Goal: Transaction & Acquisition: Book appointment/travel/reservation

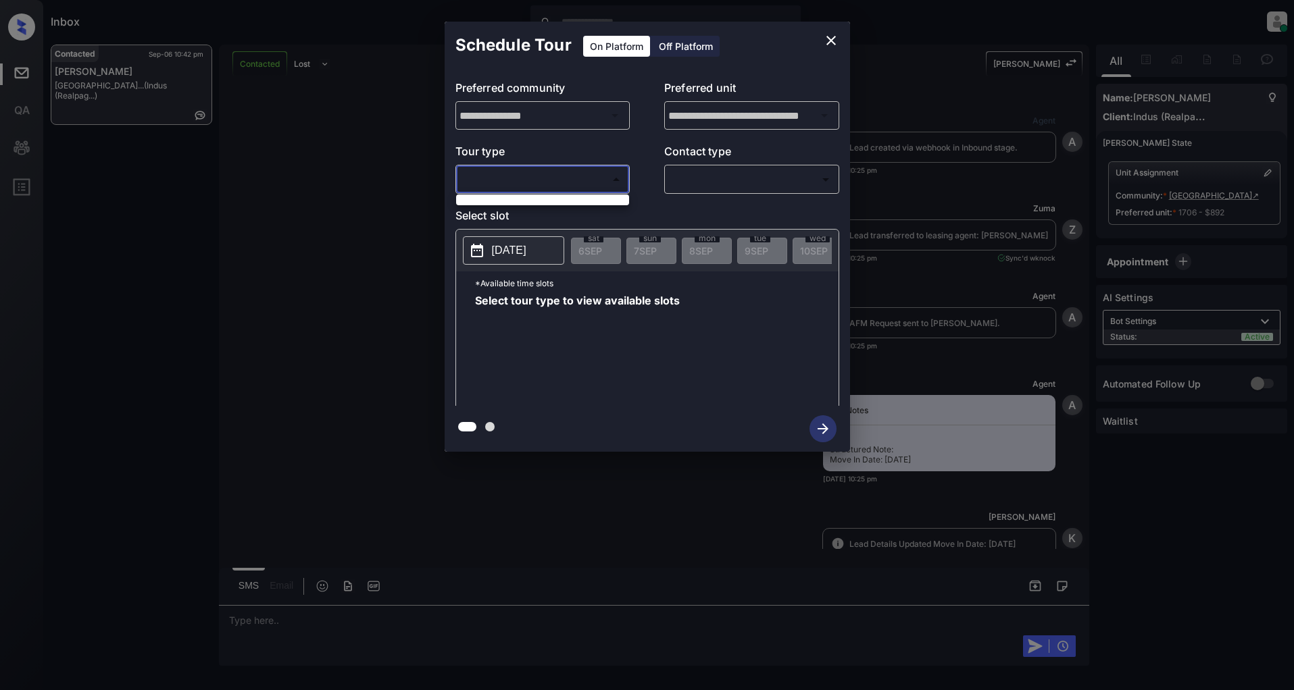
click at [592, 176] on body "Inbox [PERSON_NAME] Online Set yourself offline Set yourself on break Profile S…" at bounding box center [647, 345] width 1294 height 690
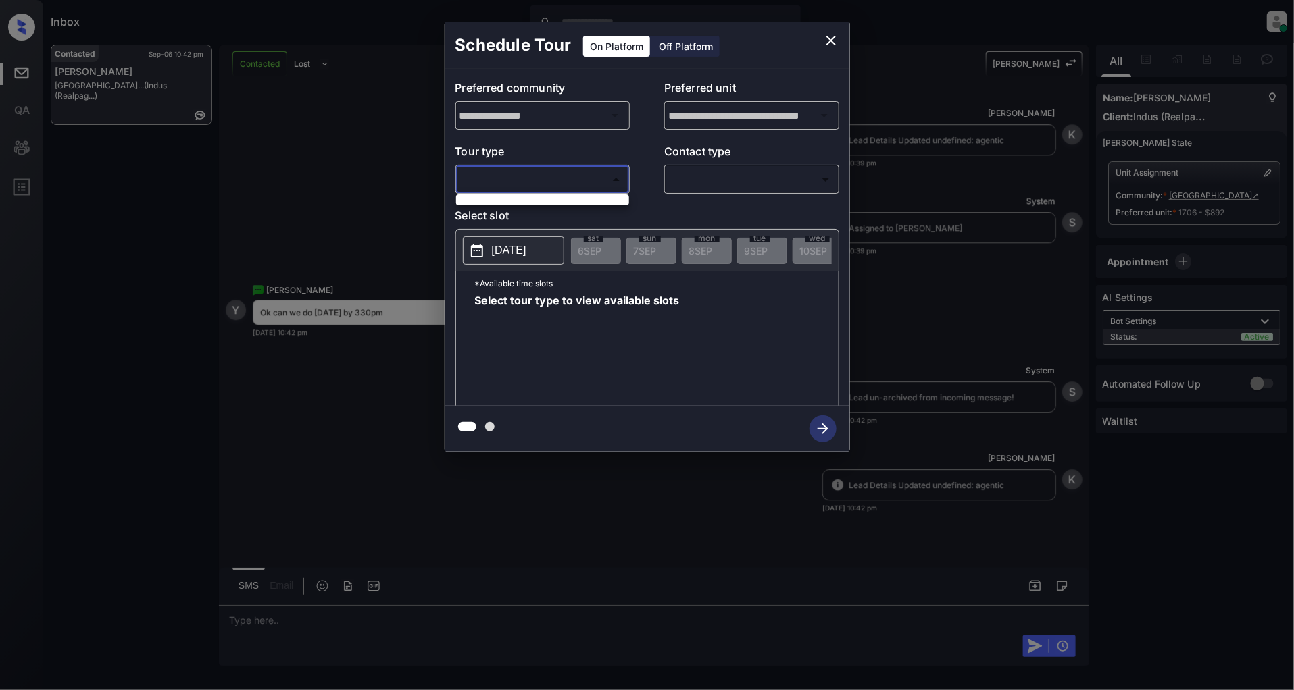
click at [552, 207] on div at bounding box center [647, 345] width 1294 height 690
click at [830, 39] on icon "close" at bounding box center [830, 40] width 9 height 9
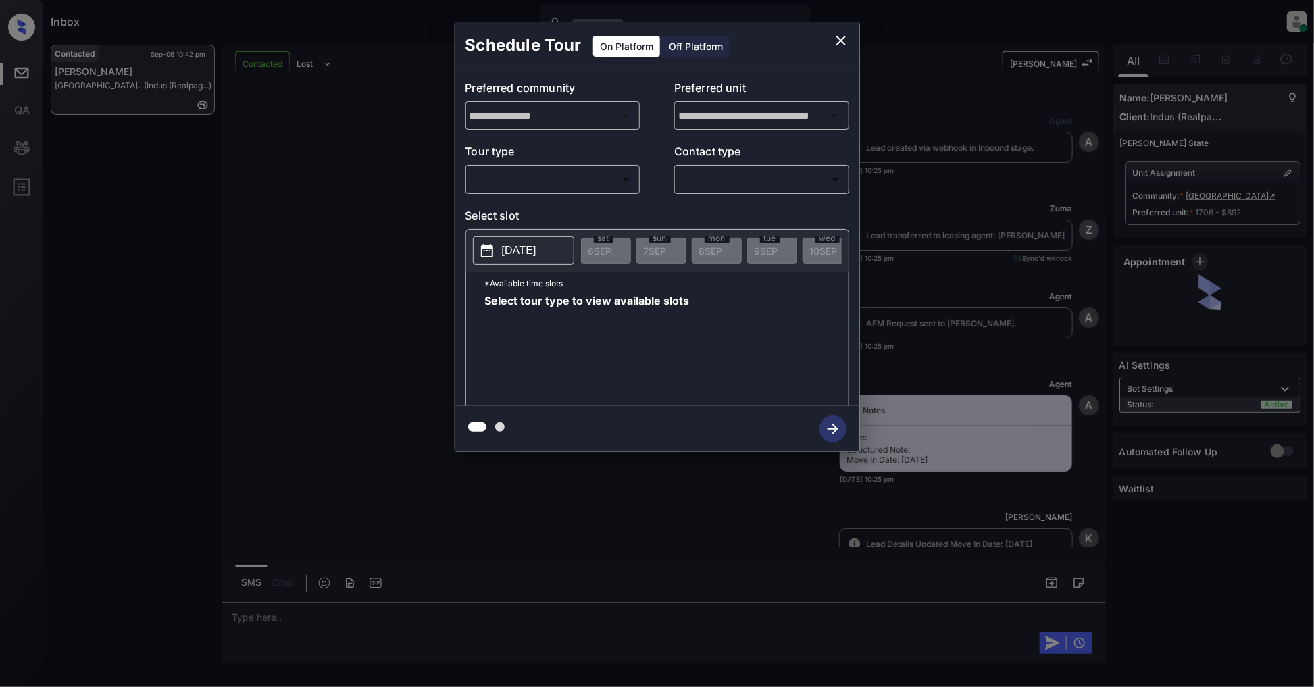
scroll to position [1683, 0]
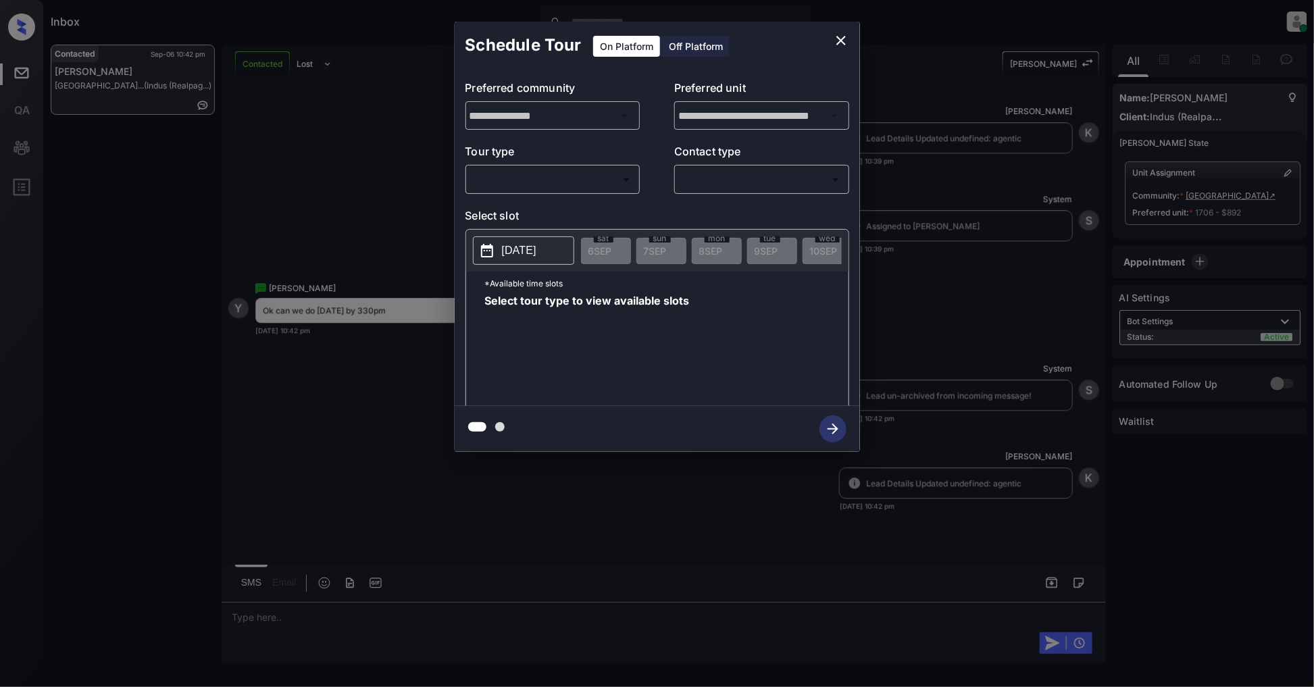
click at [591, 193] on div "​ ​" at bounding box center [552, 179] width 175 height 29
click at [558, 177] on body "Inbox Patrick Deasis Online Set yourself offline Set yourself on break Profile …" at bounding box center [657, 343] width 1314 height 687
click at [522, 210] on li "In Person" at bounding box center [552, 210] width 166 height 24
type input "********"
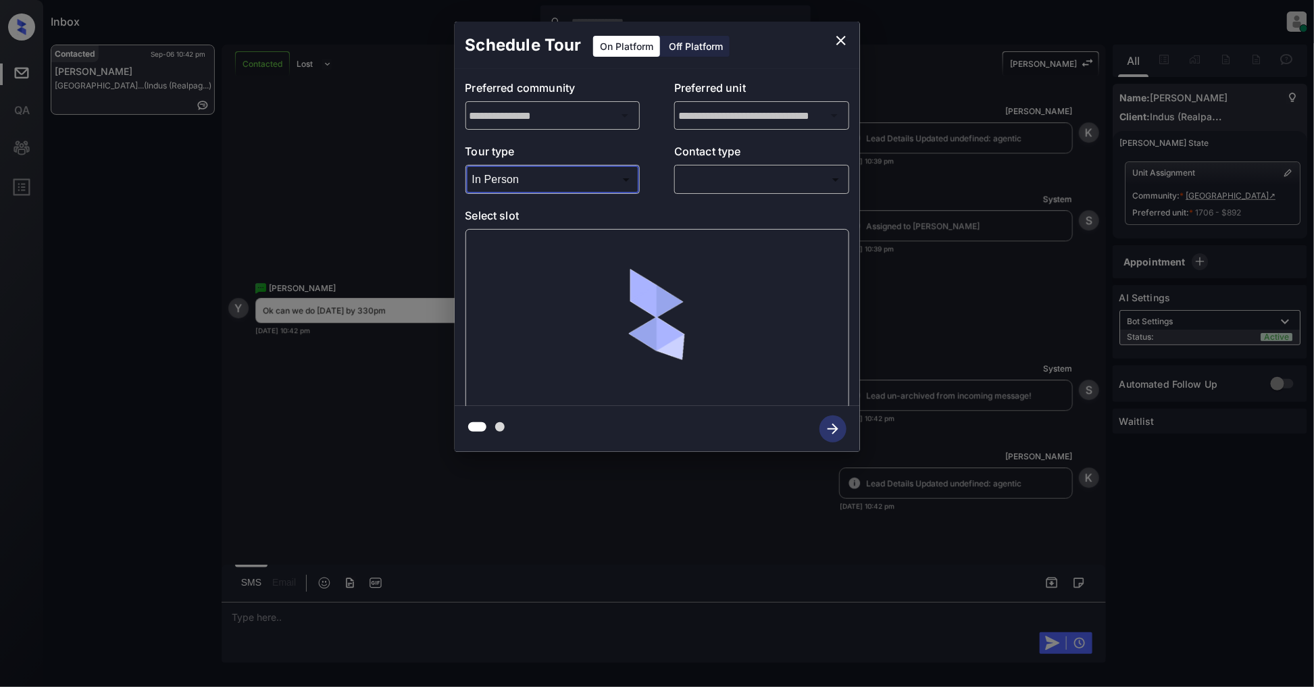
click at [740, 169] on body "Inbox Patrick Deasis Online Set yourself offline Set yourself on break Profile …" at bounding box center [657, 343] width 1314 height 687
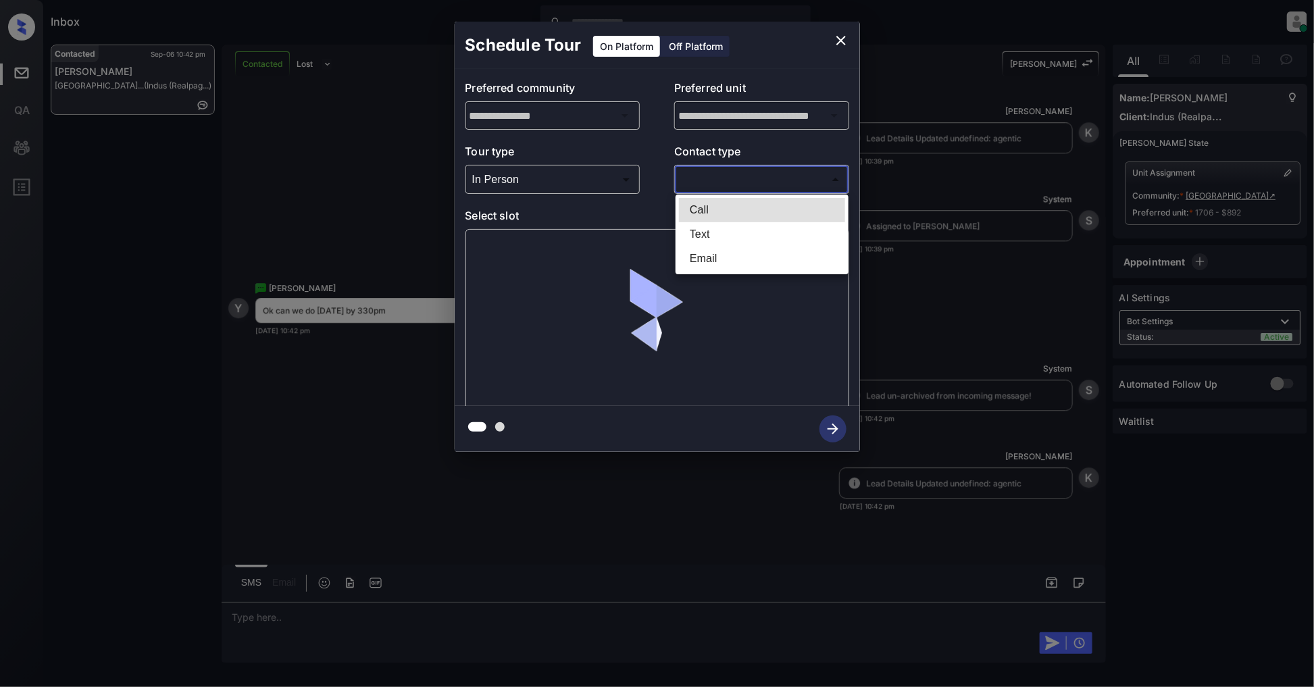
click at [710, 234] on li "Text" at bounding box center [762, 234] width 166 height 24
type input "****"
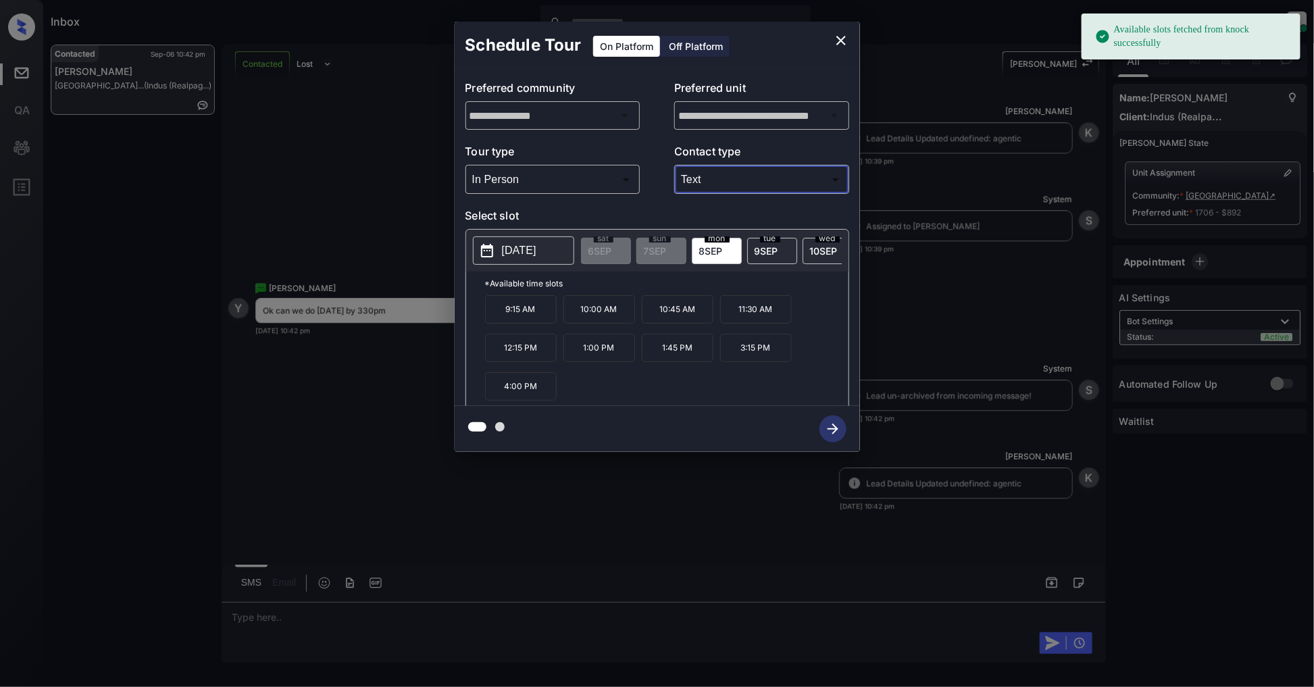
click at [526, 246] on p "[DATE]" at bounding box center [519, 251] width 34 height 16
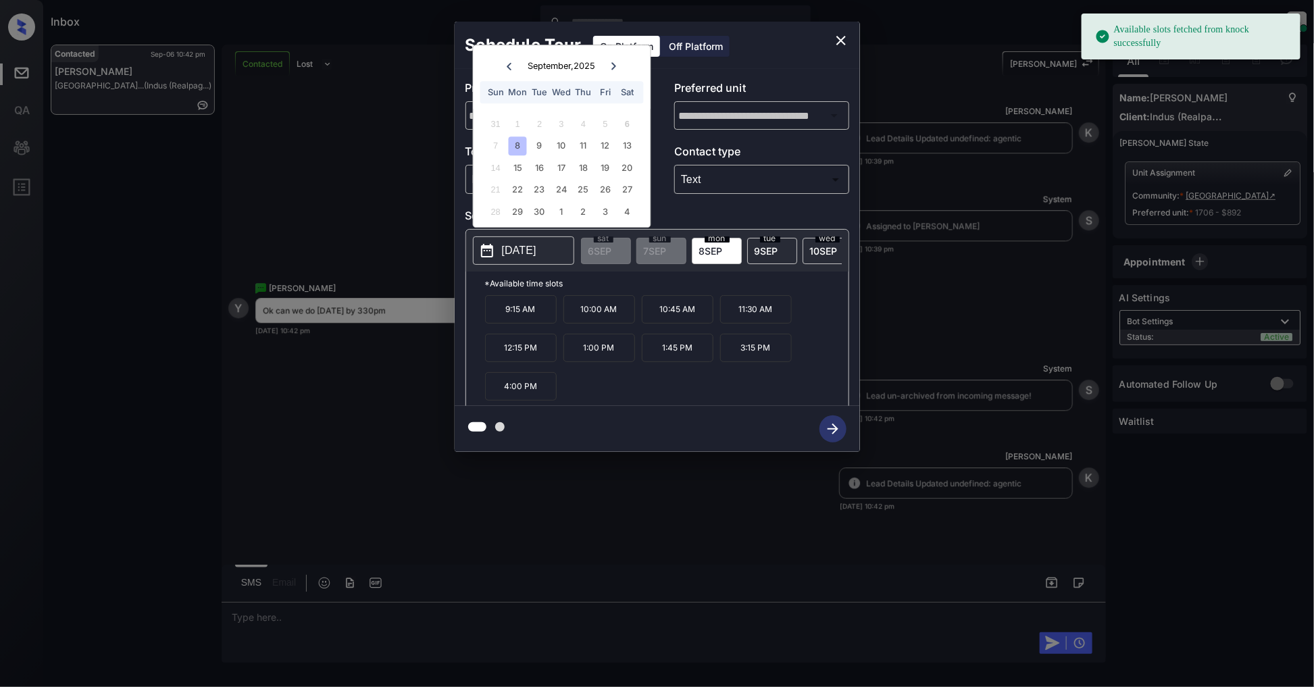
click at [705, 413] on div at bounding box center [657, 429] width 405 height 46
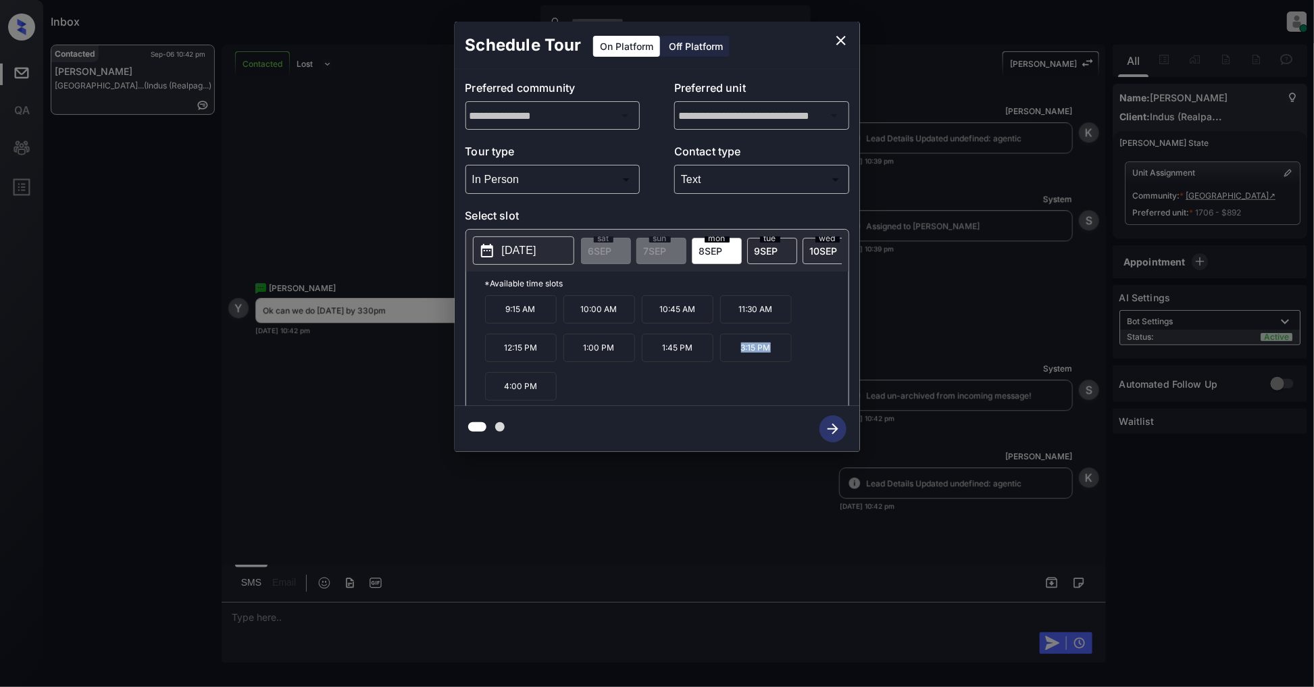
drag, startPoint x: 780, startPoint y: 361, endPoint x: 732, endPoint y: 360, distance: 48.0
click at [732, 360] on p "3:15 PM" at bounding box center [756, 348] width 72 height 28
copy p "3:15 PM"
click at [836, 43] on icon "close" at bounding box center [841, 40] width 16 height 16
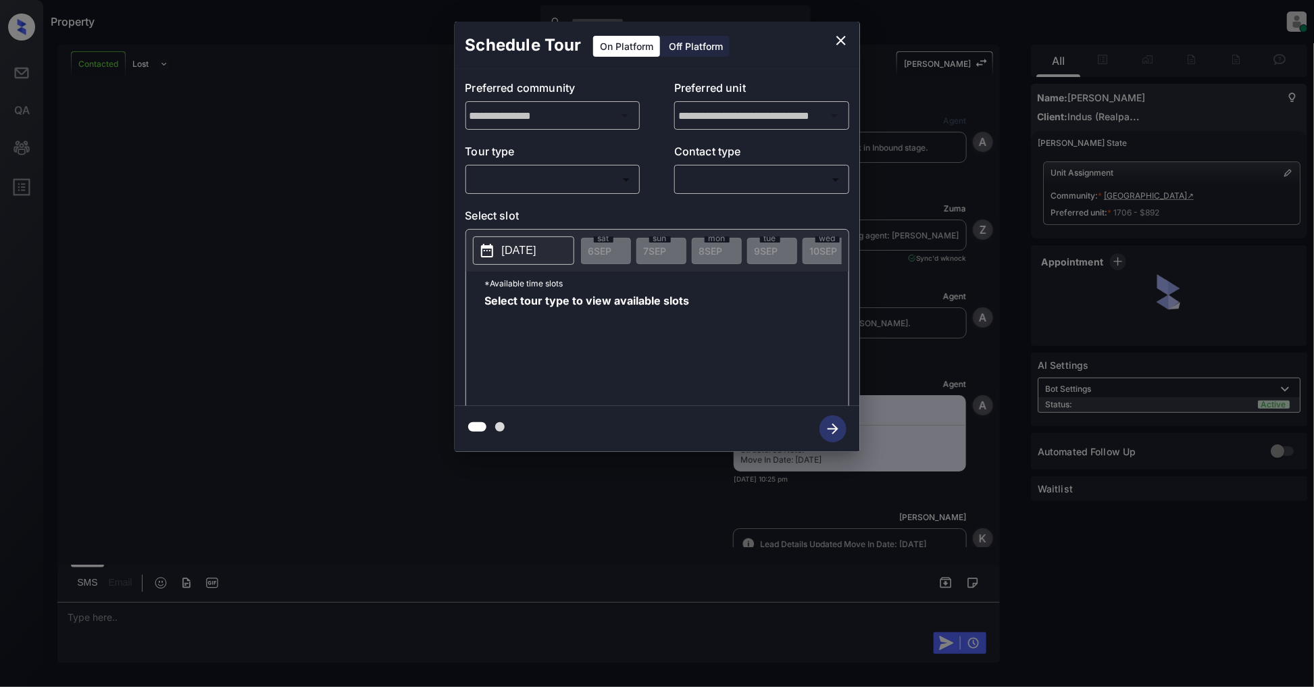
scroll to position [2285, 0]
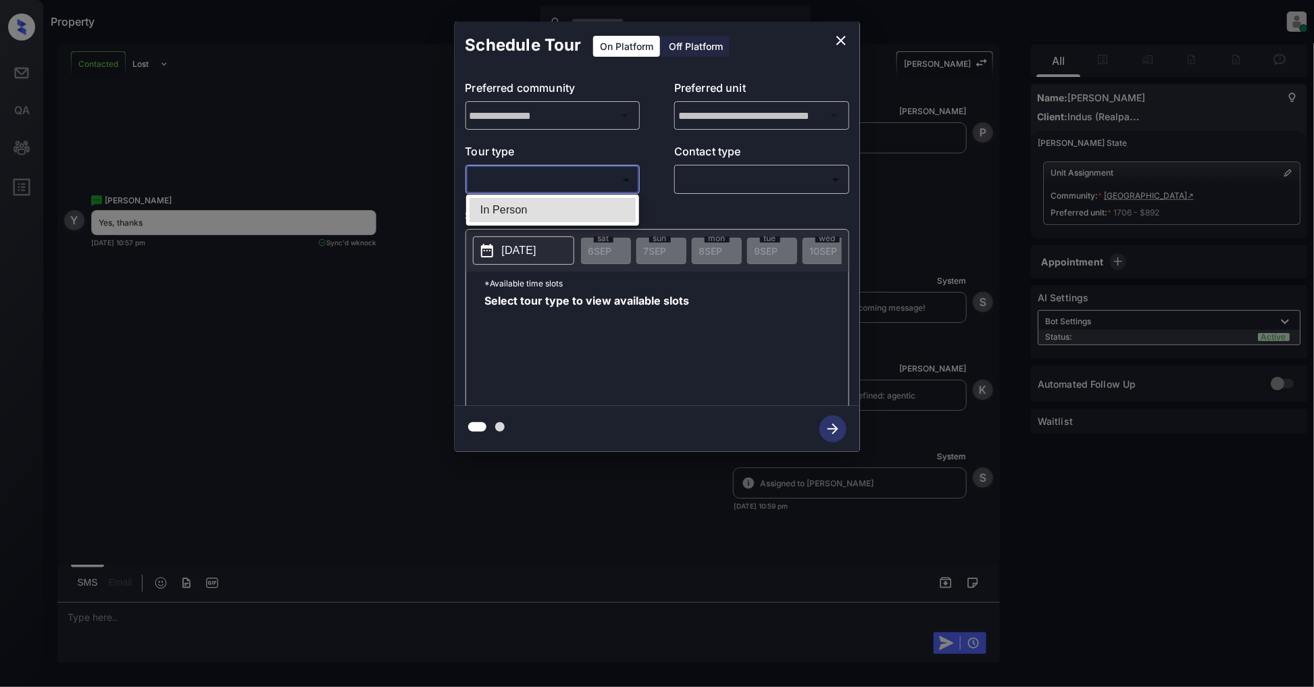
click at [615, 179] on body "Property Patrick Deasis Online Set yourself offline Set yourself on break Profi…" at bounding box center [657, 343] width 1314 height 687
click at [538, 203] on li "In Person" at bounding box center [552, 210] width 166 height 24
type input "********"
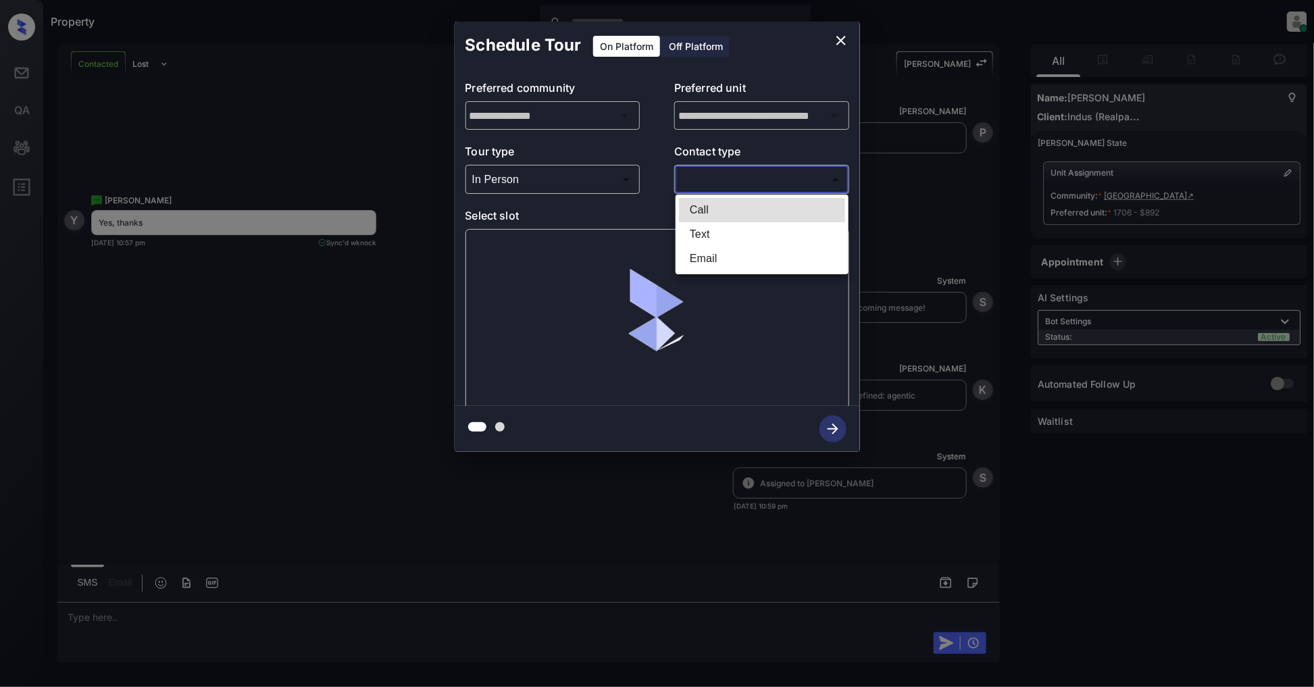
click at [753, 170] on body "Property Patrick Deasis Online Set yourself offline Set yourself on break Profi…" at bounding box center [657, 343] width 1314 height 687
click at [719, 223] on ul "Call Text Email" at bounding box center [762, 235] width 173 height 80
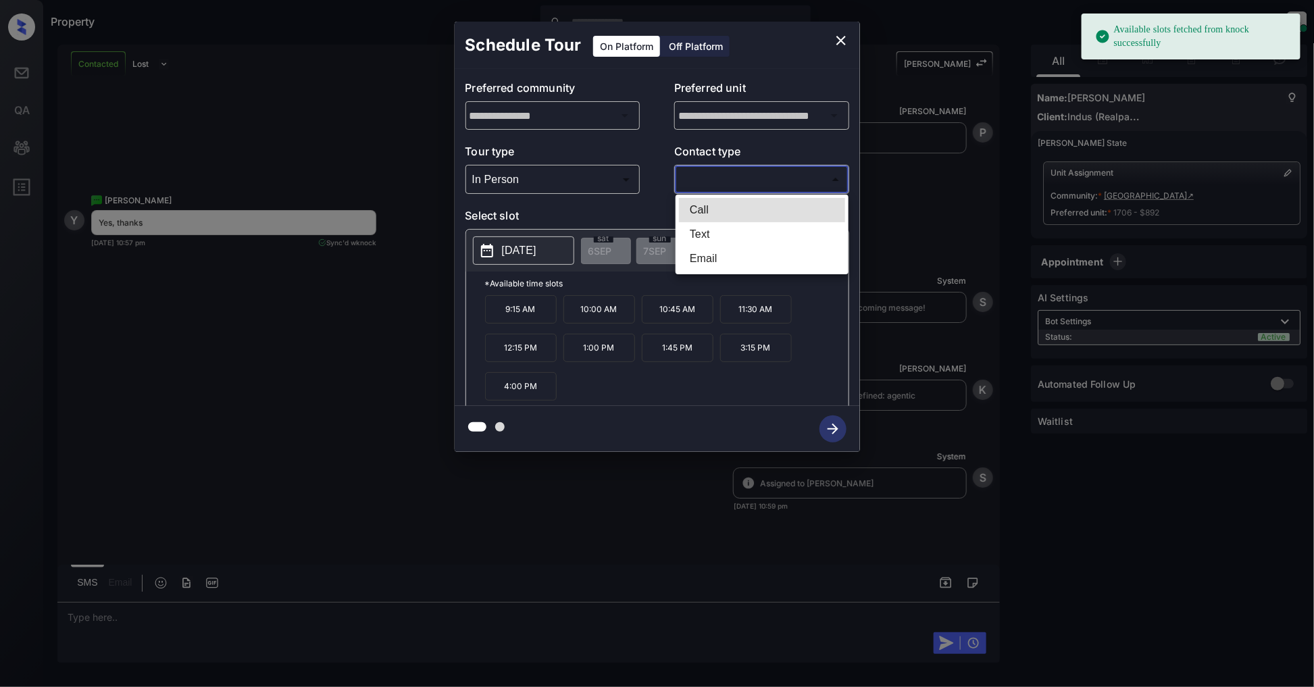
click at [725, 234] on li "Text" at bounding box center [762, 234] width 166 height 24
type input "****"
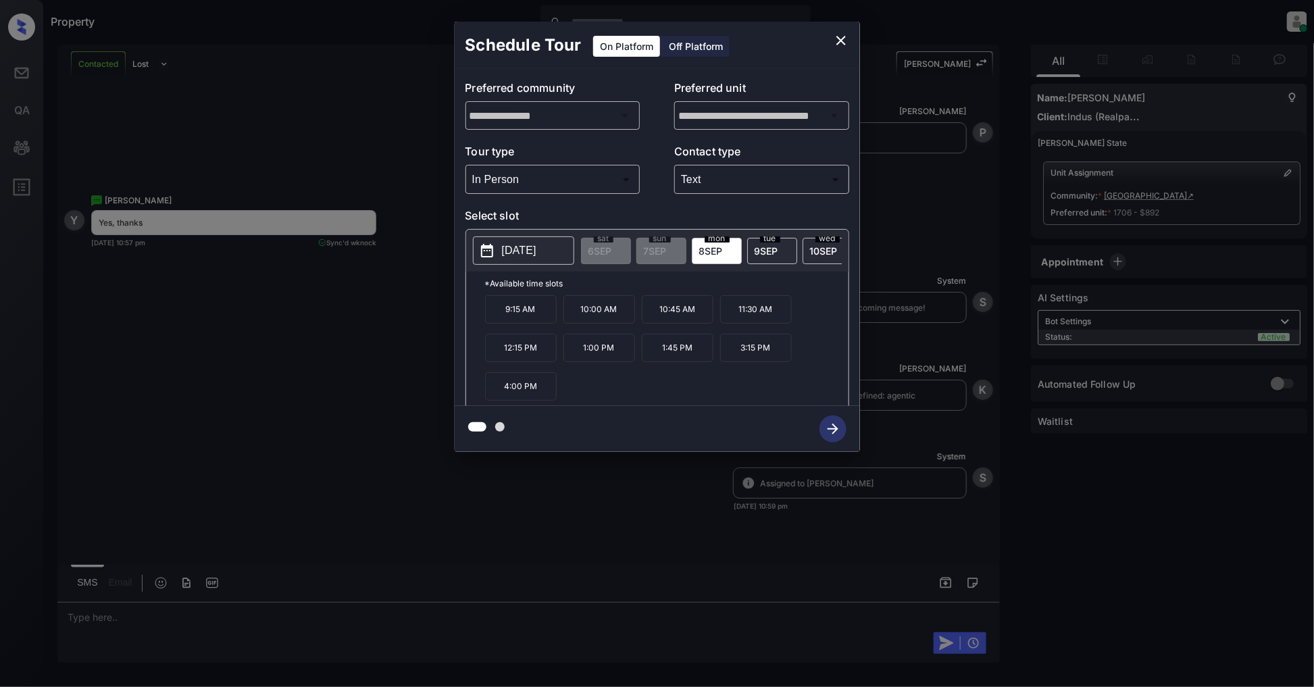
click at [758, 357] on p "3:15 PM" at bounding box center [756, 348] width 72 height 28
click at [829, 431] on icon "button" at bounding box center [832, 428] width 27 height 27
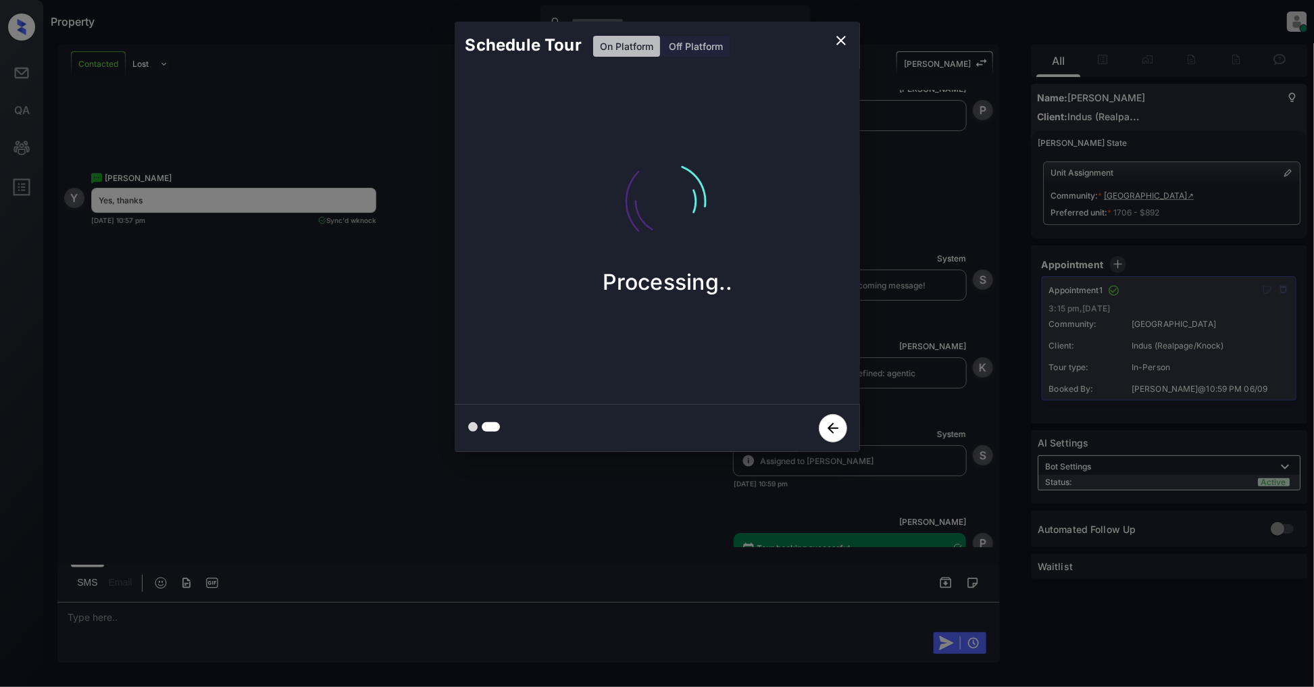
click at [838, 39] on icon "close" at bounding box center [841, 40] width 16 height 16
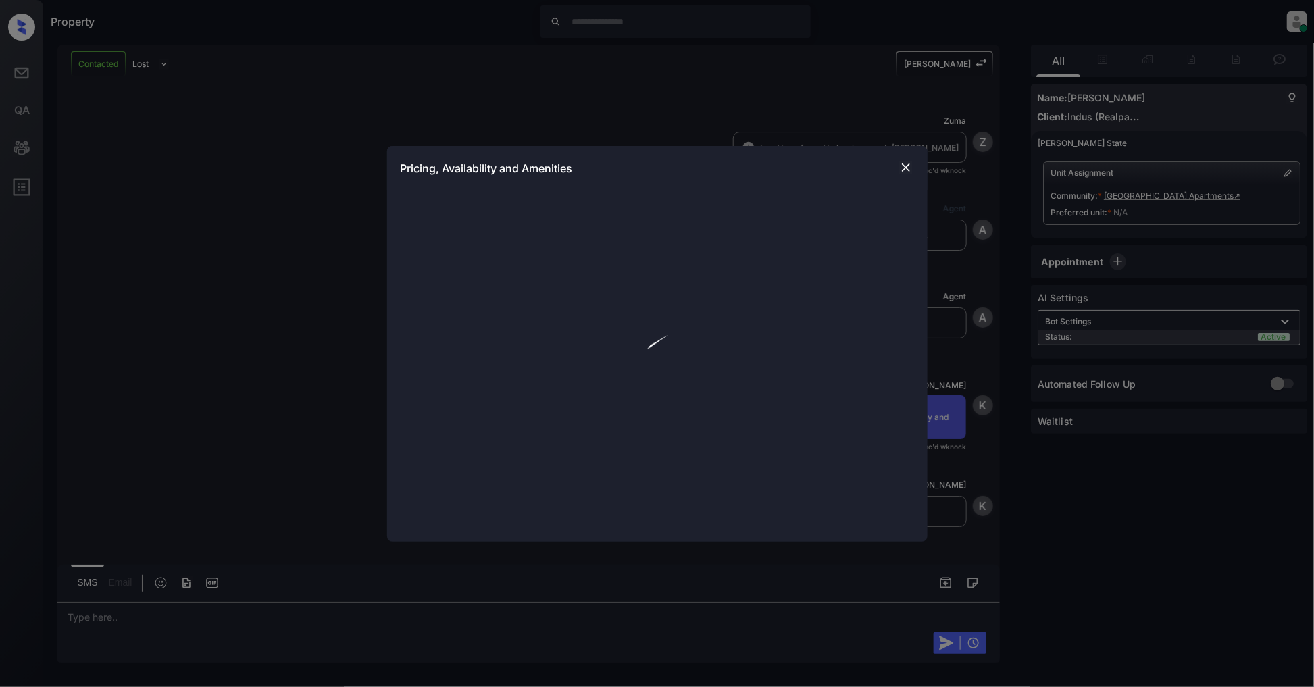
scroll to position [1325, 0]
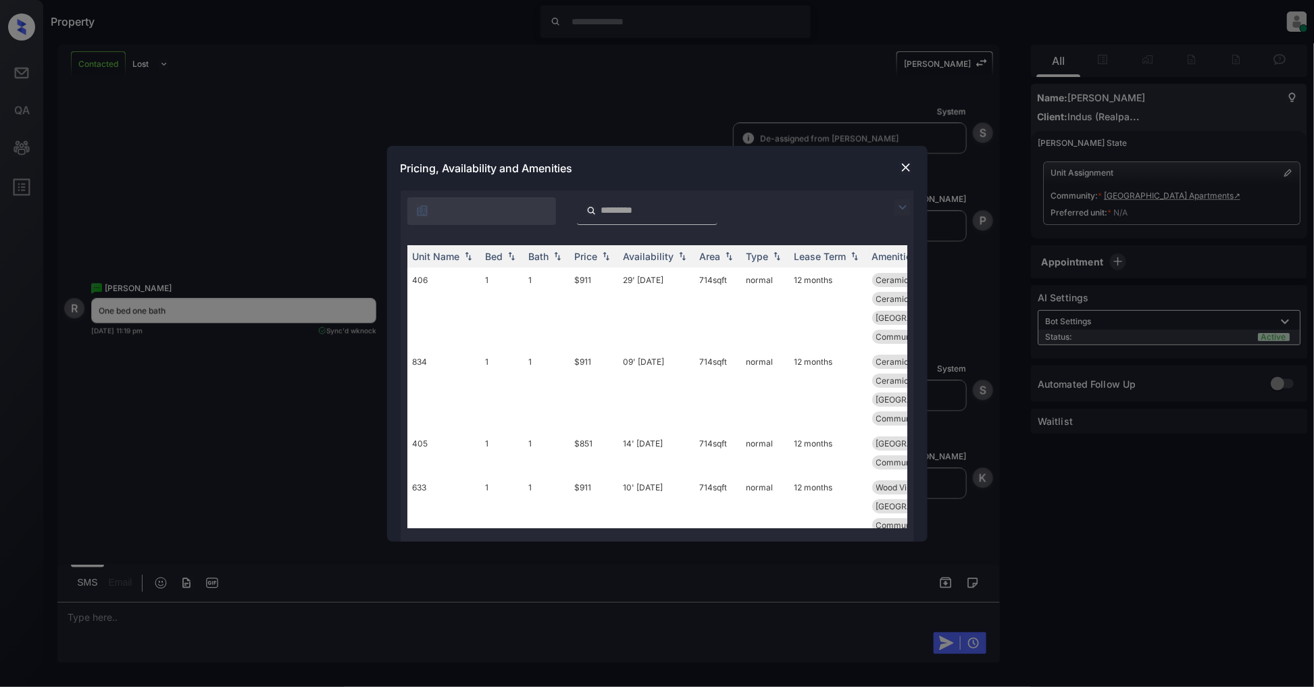
click at [907, 210] on img at bounding box center [902, 207] width 16 height 16
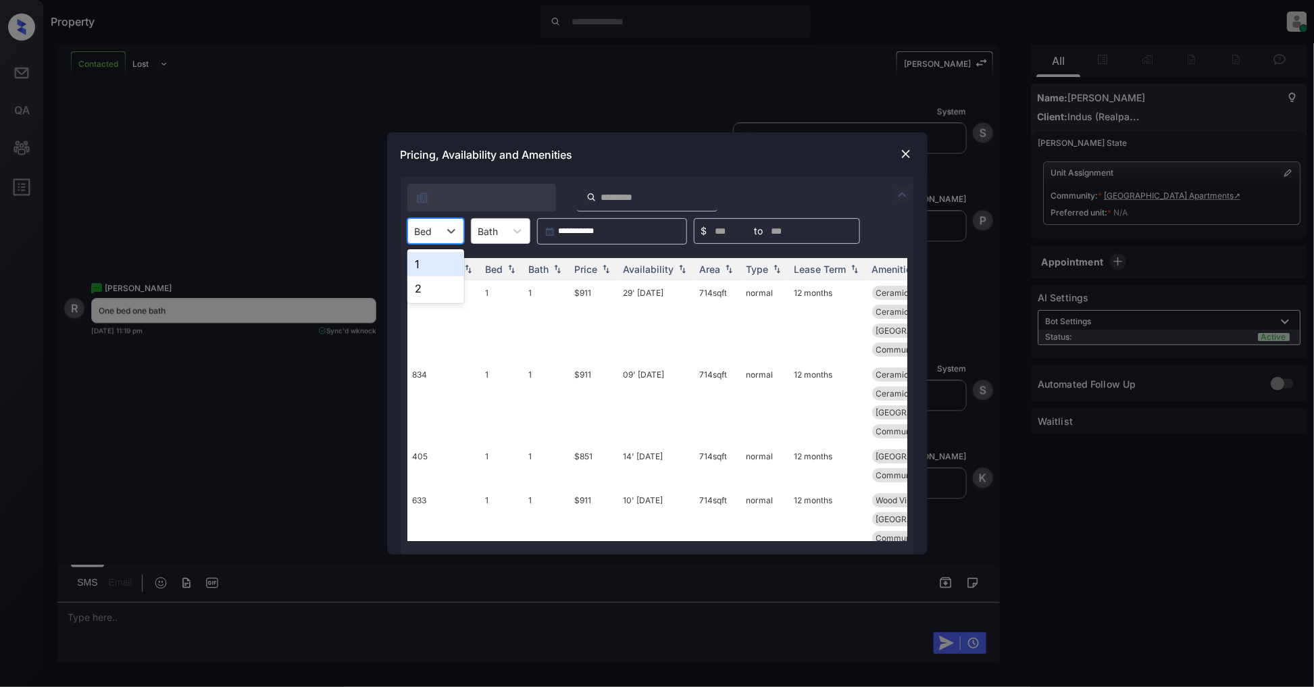
click at [431, 228] on div at bounding box center [424, 231] width 18 height 14
click at [428, 269] on div "1" at bounding box center [435, 264] width 57 height 24
click at [611, 272] on img at bounding box center [606, 269] width 14 height 9
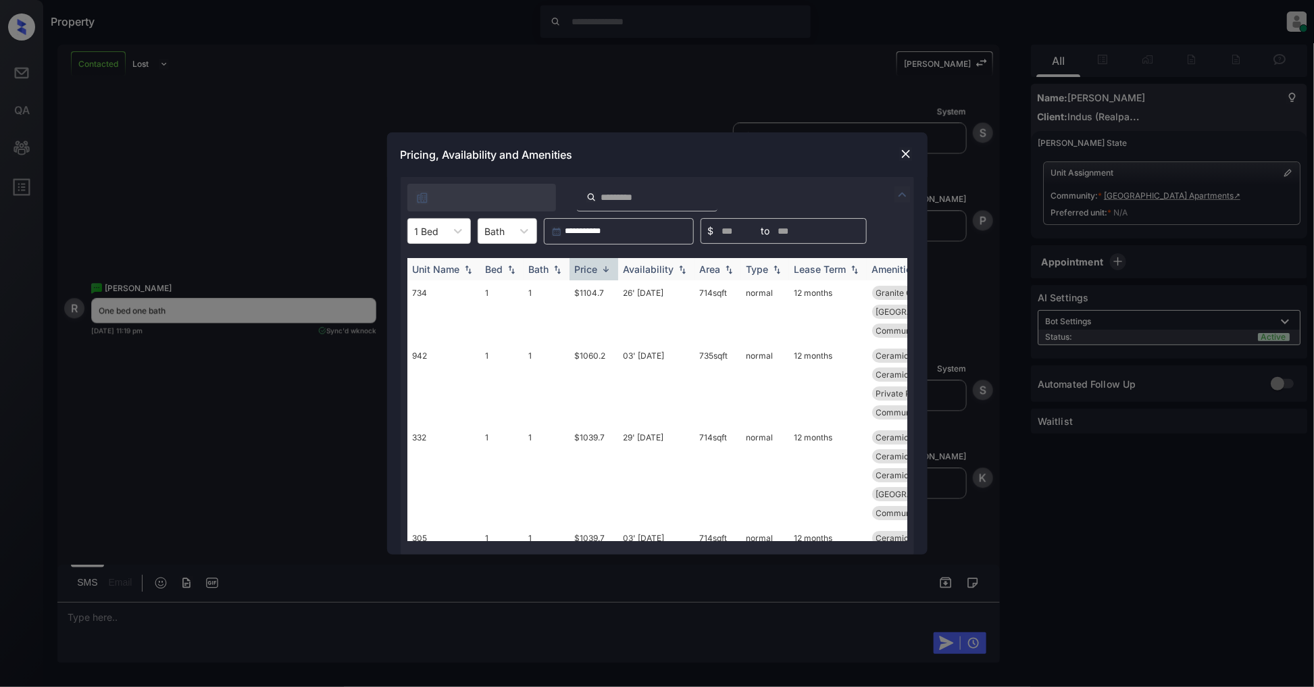
click at [611, 272] on img at bounding box center [606, 269] width 14 height 10
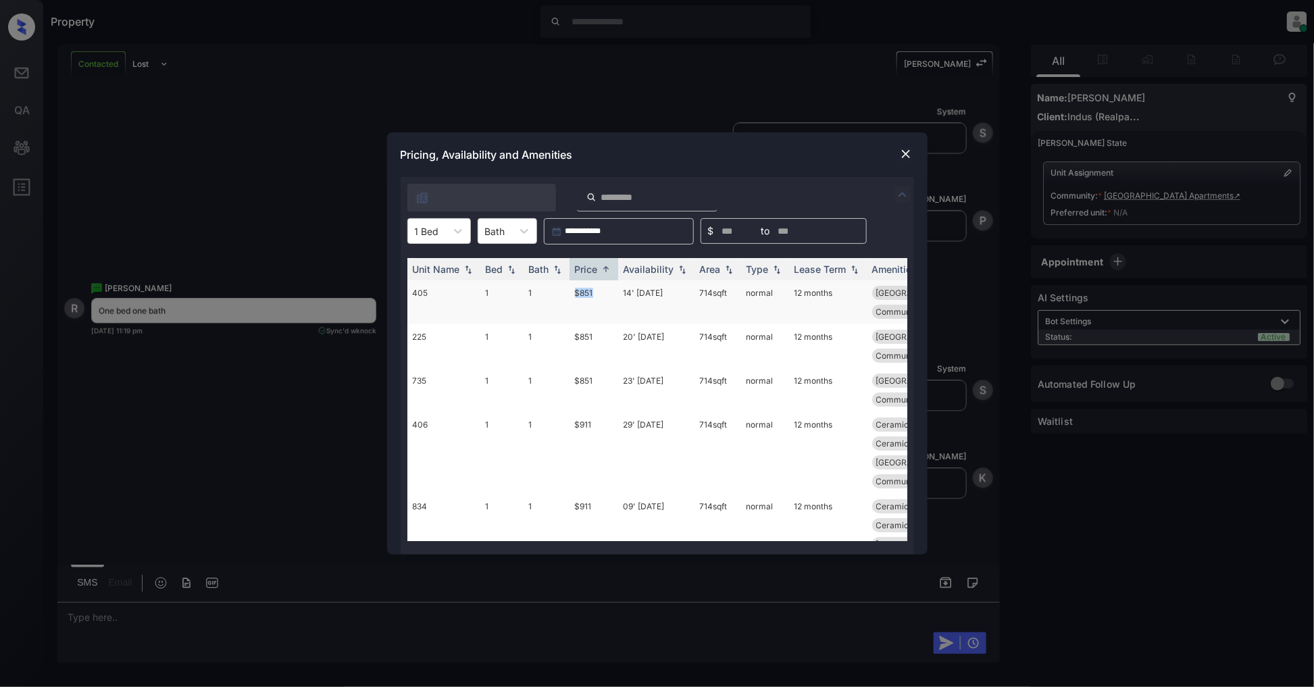
drag, startPoint x: 602, startPoint y: 299, endPoint x: 571, endPoint y: 299, distance: 30.4
click at [571, 299] on td "$851" at bounding box center [593, 302] width 49 height 44
copy td "$851"
click at [909, 151] on img at bounding box center [906, 154] width 14 height 14
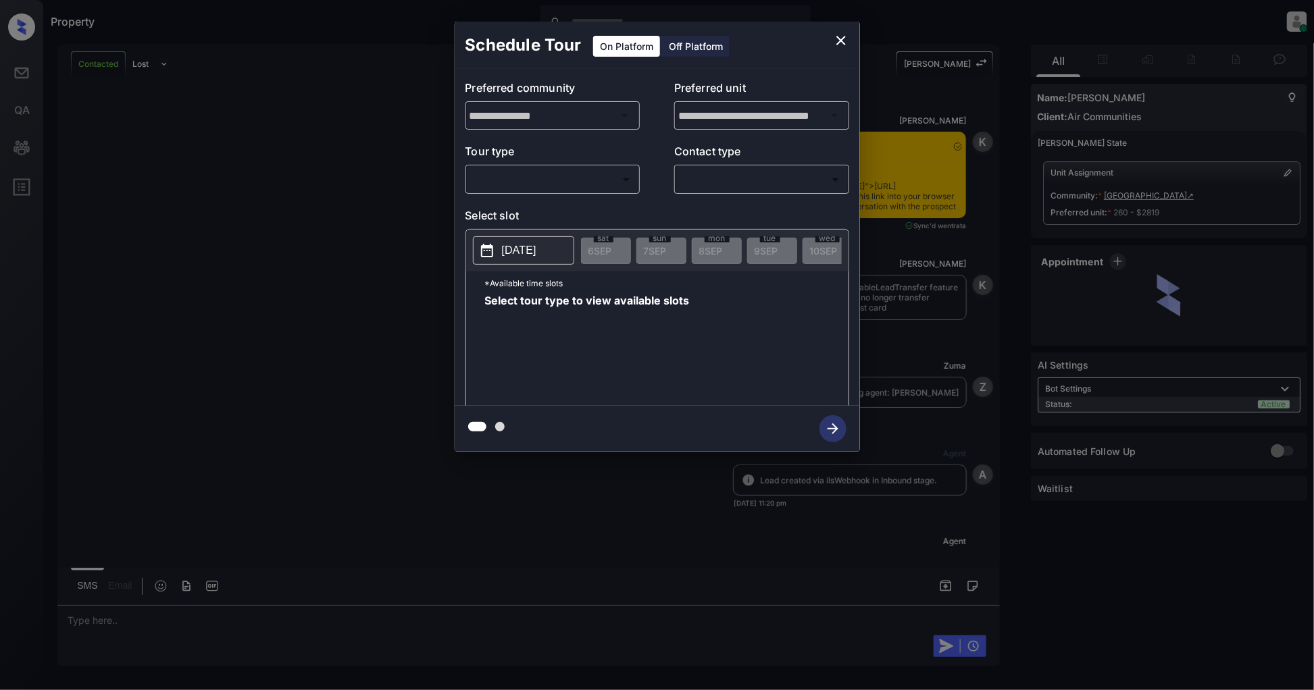
scroll to position [1449, 0]
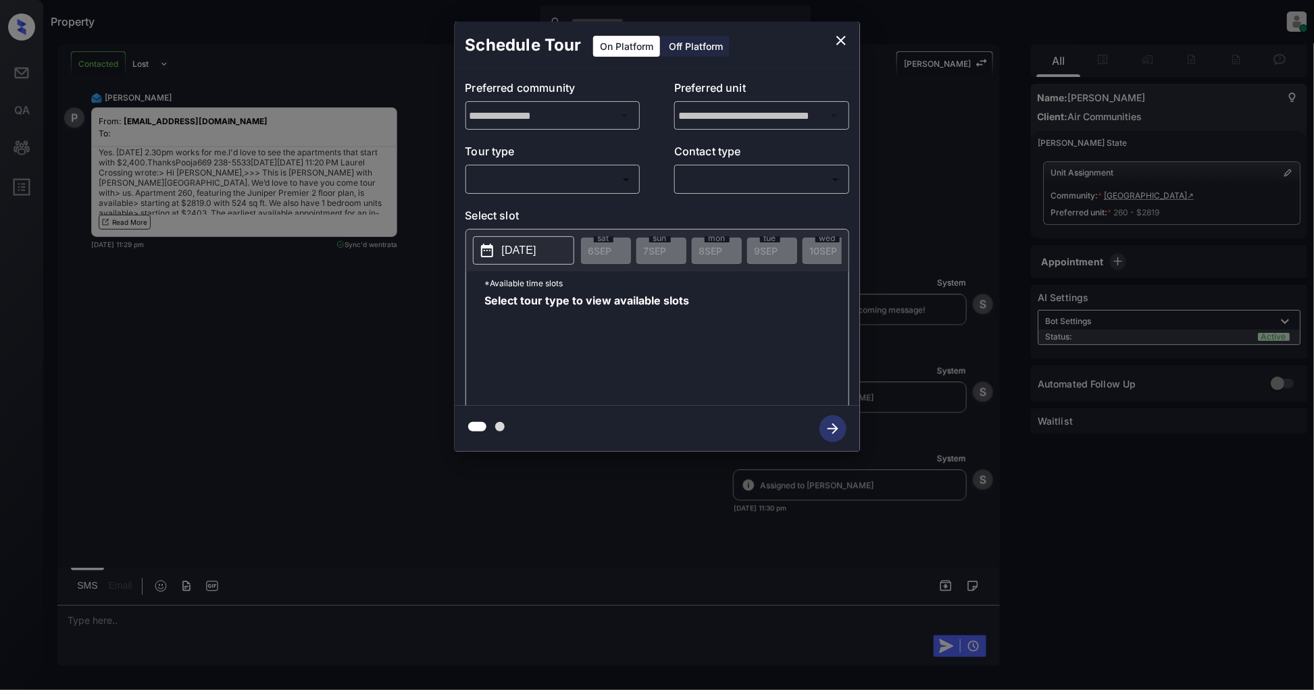
click at [574, 178] on body "Property [PERSON_NAME] Online Set yourself offline Set yourself on break Profil…" at bounding box center [657, 345] width 1314 height 690
click at [526, 204] on li "In Person" at bounding box center [552, 210] width 166 height 24
type input "********"
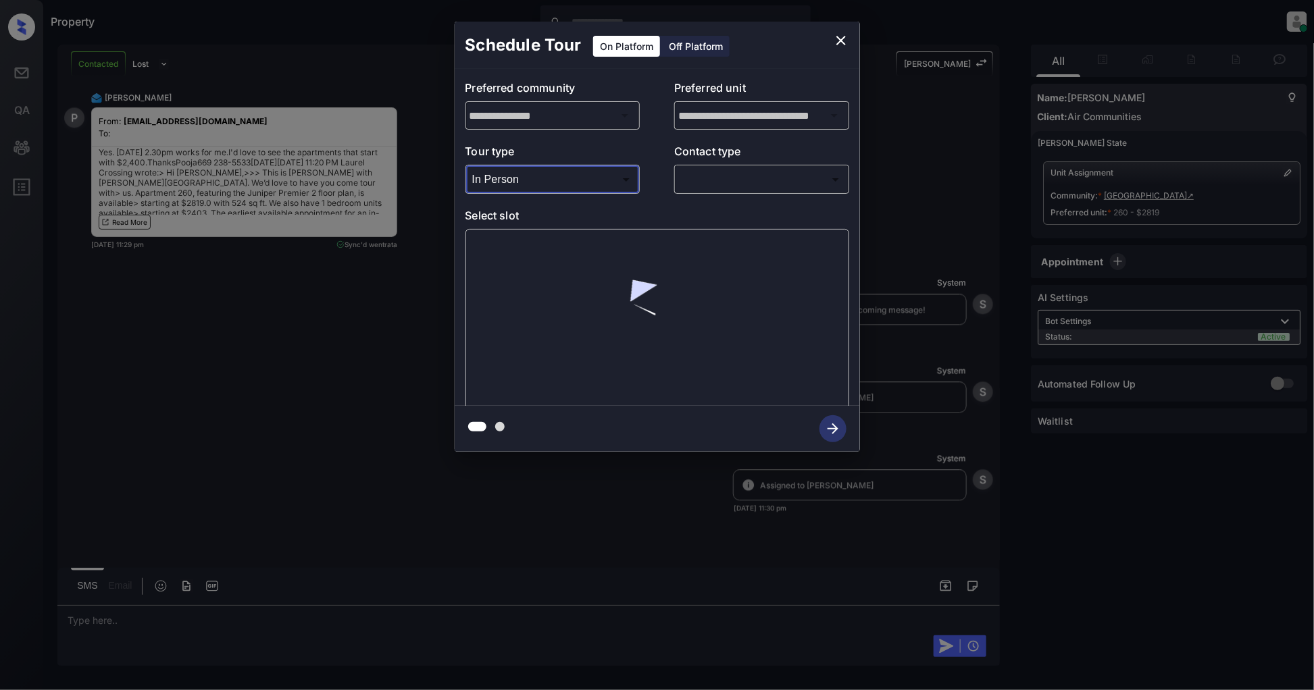
click at [719, 193] on div "​ ​" at bounding box center [761, 179] width 175 height 29
click at [738, 181] on body "Property [PERSON_NAME] Online Set yourself offline Set yourself on break Profil…" at bounding box center [657, 345] width 1314 height 690
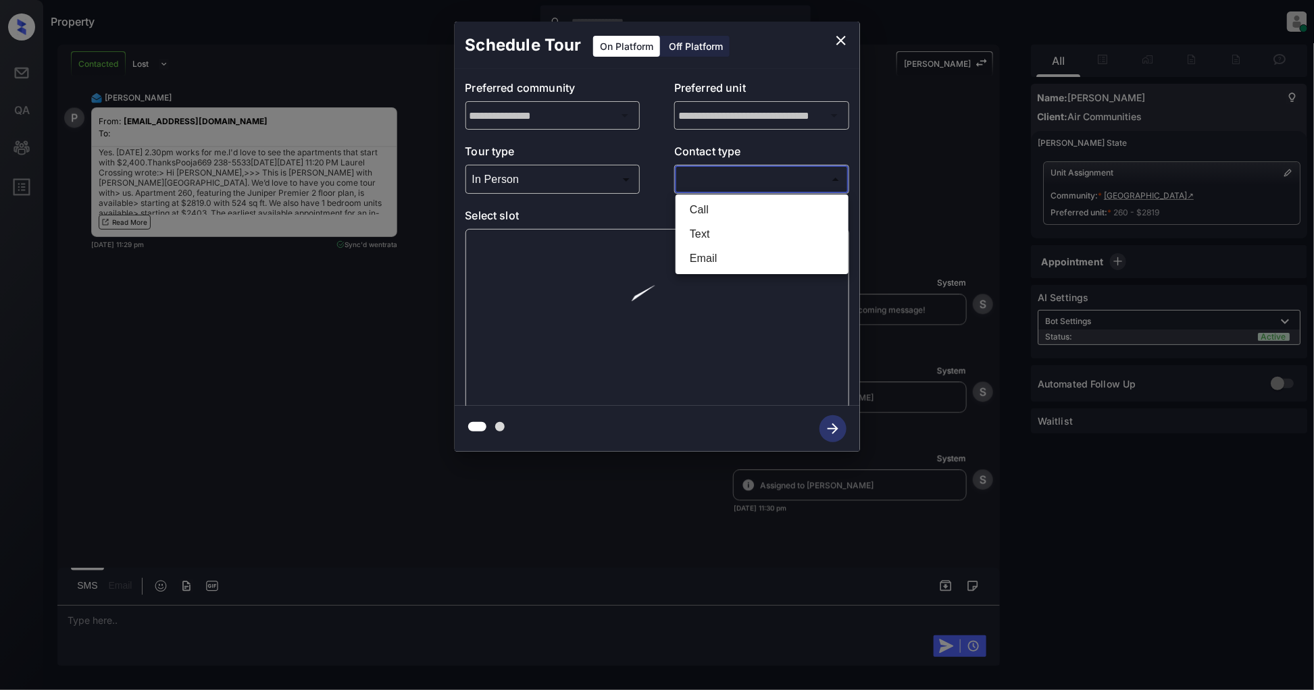
click at [725, 226] on li "Text" at bounding box center [762, 234] width 166 height 24
type input "****"
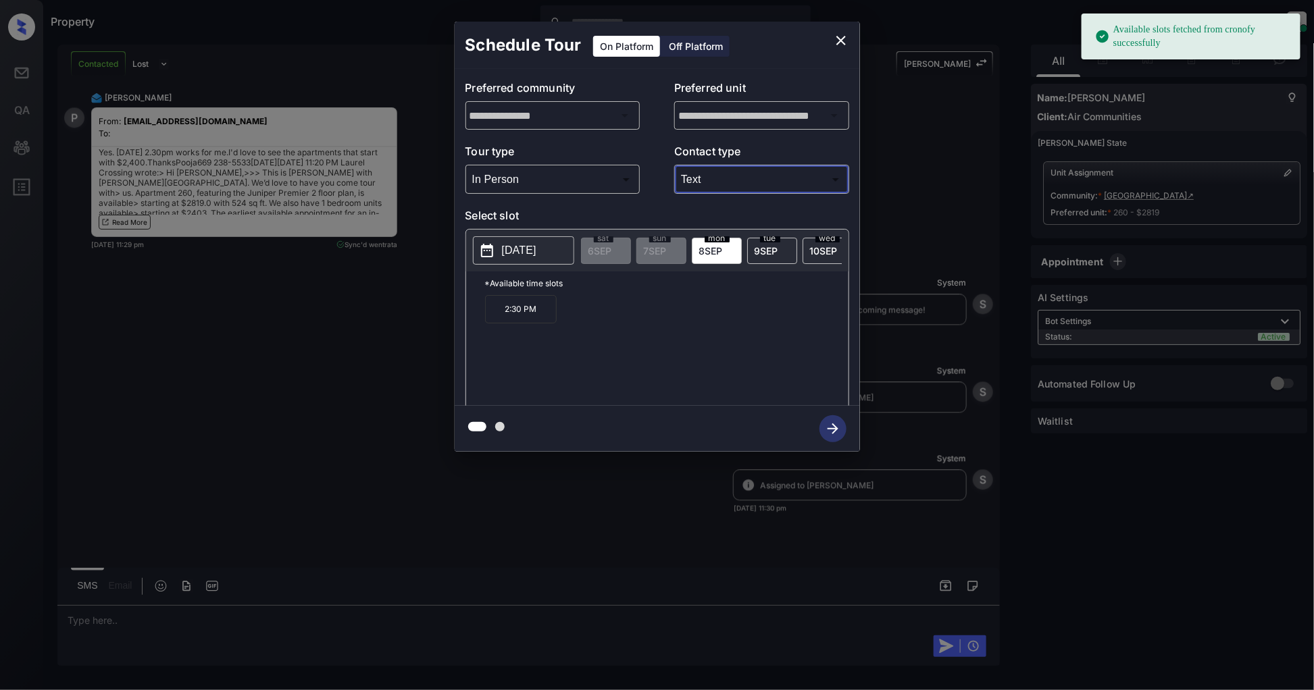
click at [536, 254] on p "[DATE]" at bounding box center [519, 251] width 34 height 16
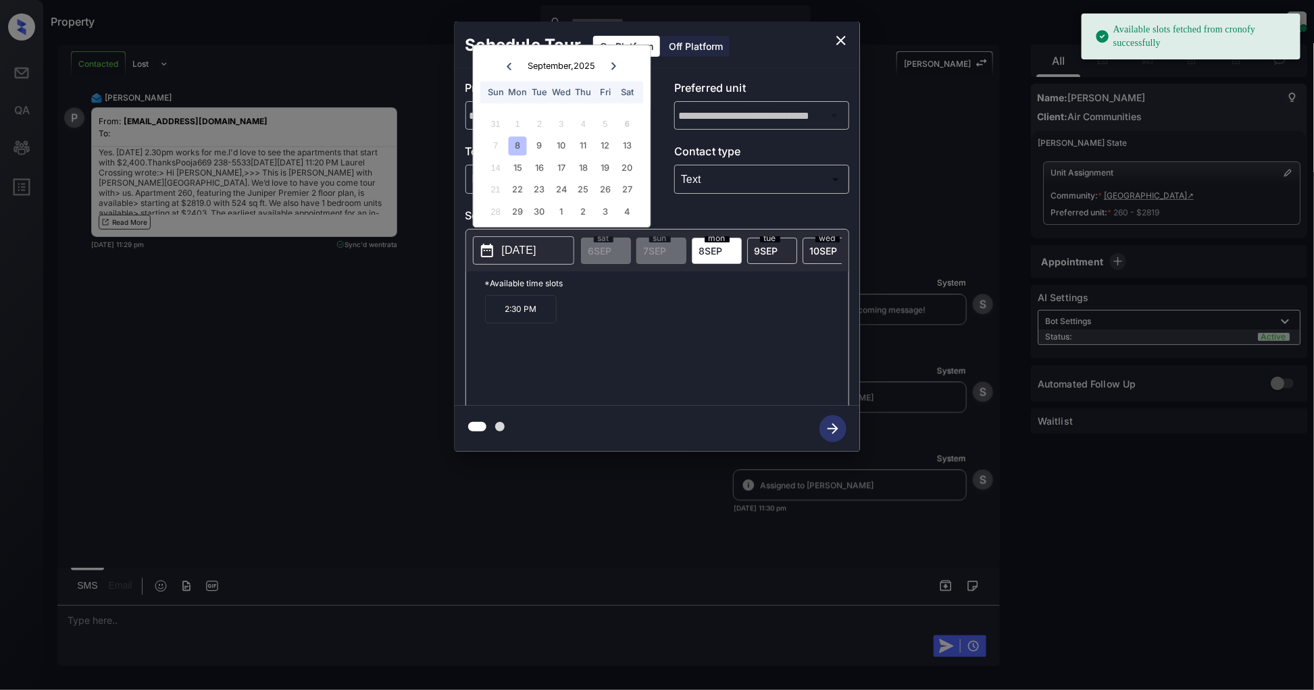
click at [688, 388] on div "2:30 PM" at bounding box center [666, 349] width 363 height 108
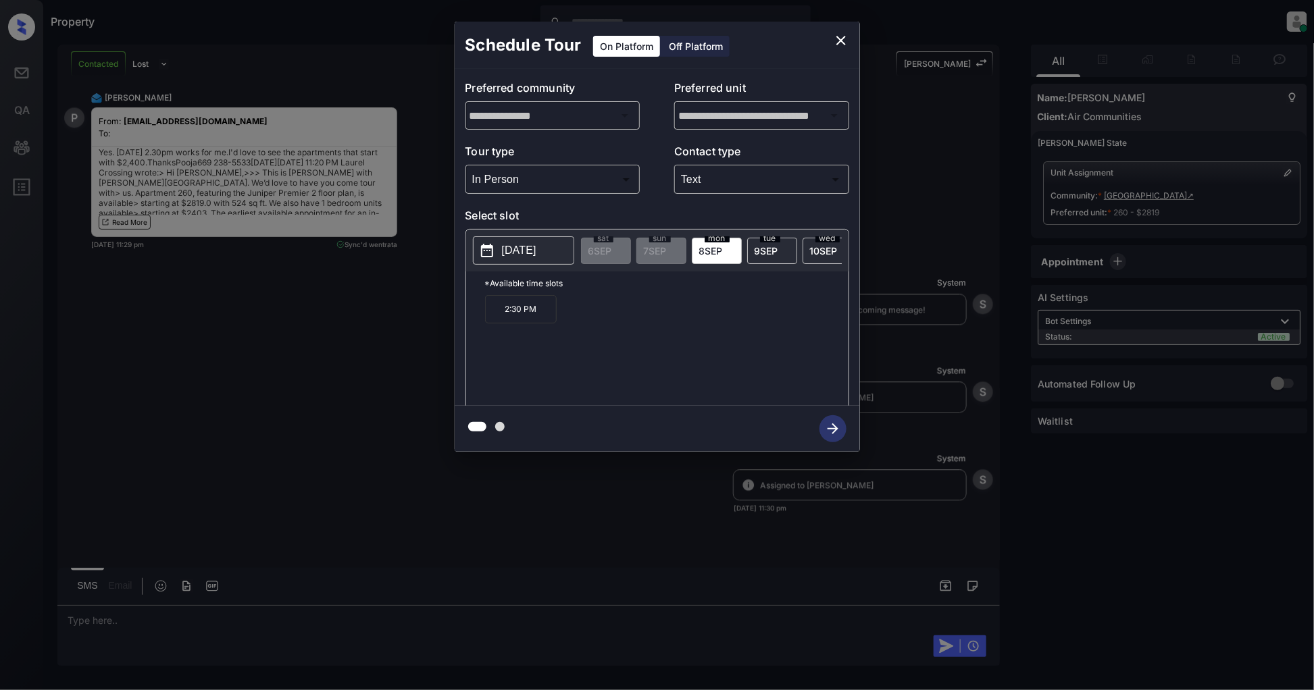
click at [530, 311] on p "2:30 PM" at bounding box center [521, 309] width 72 height 28
click at [838, 432] on icon "button" at bounding box center [832, 428] width 27 height 27
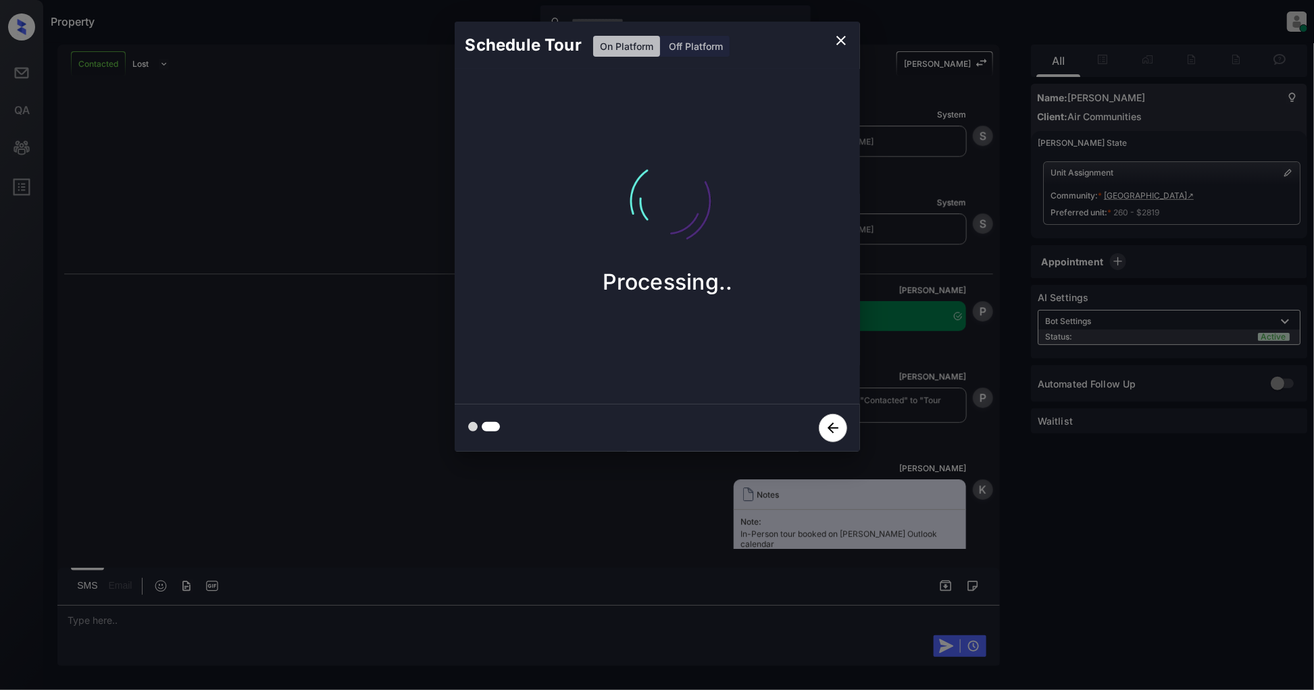
scroll to position [1750, 0]
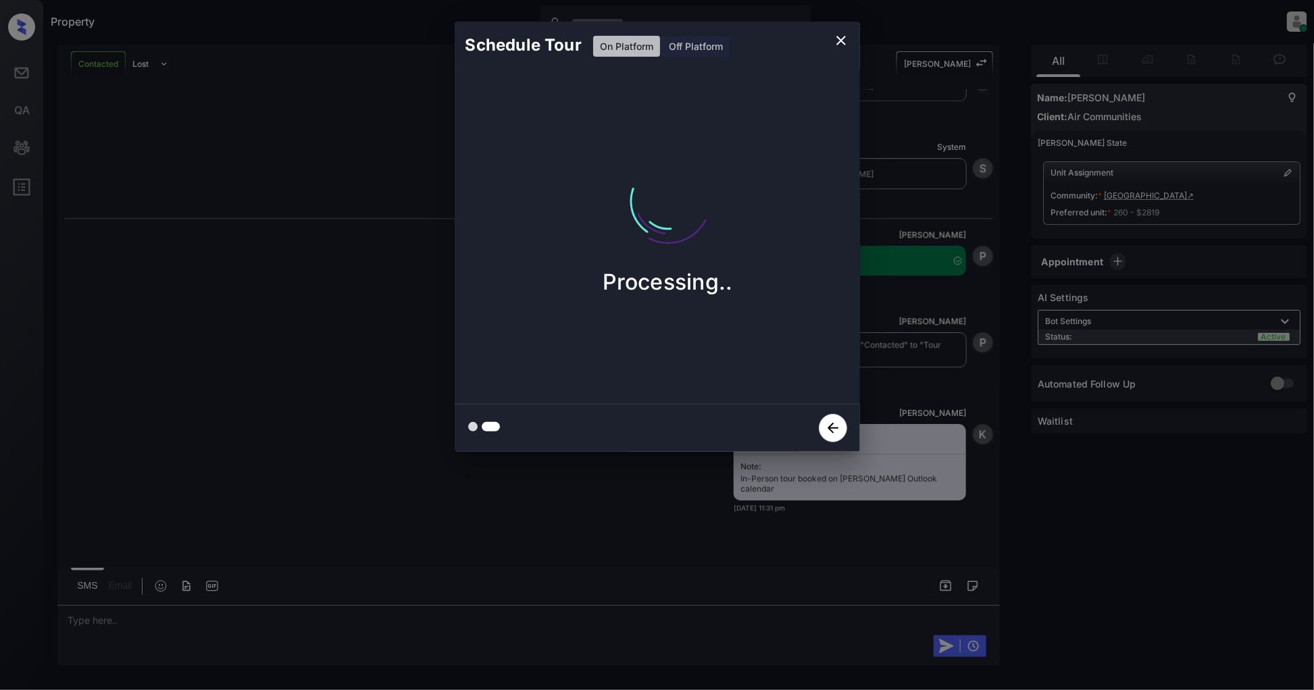
click at [841, 45] on icon "close" at bounding box center [841, 40] width 16 height 16
